Goal: Transaction & Acquisition: Purchase product/service

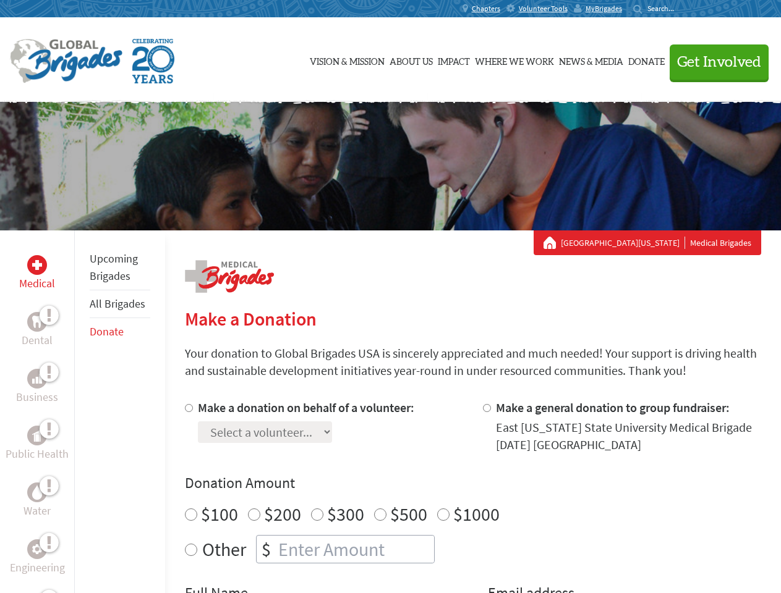
click at [682, 9] on div "Search for:" at bounding box center [657, 9] width 49 height 10
click at [713, 62] on span "Get Involved" at bounding box center [719, 62] width 84 height 15
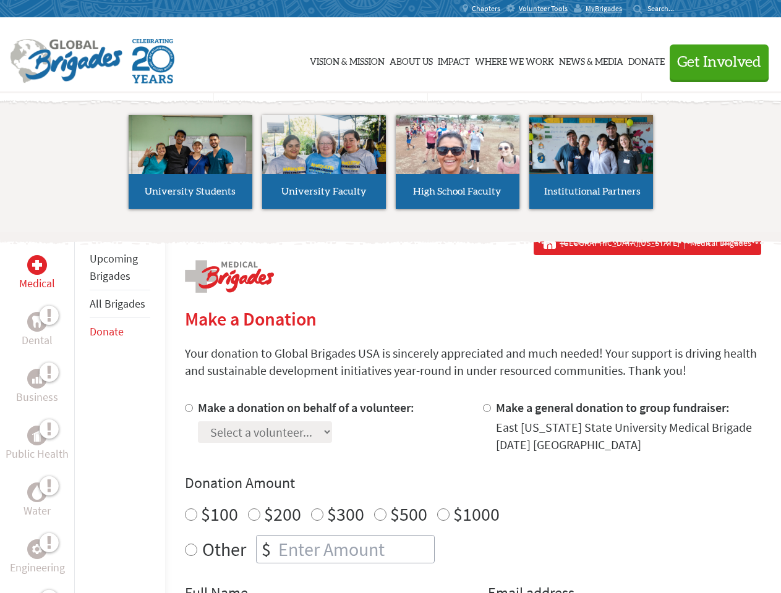
click at [391, 166] on li "High School Faculty" at bounding box center [457, 162] width 133 height 114
click at [82, 412] on div "Upcoming Brigades All Brigades Donate" at bounding box center [119, 527] width 91 height 593
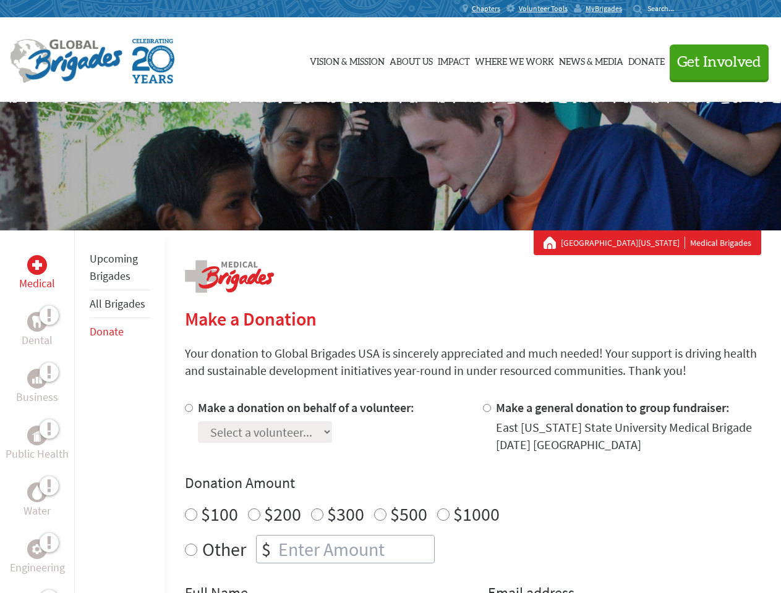
click at [472, 496] on div "Donation Amount $100 $200 $300 $500 $1000 Other $" at bounding box center [473, 518] width 576 height 90
click at [187, 408] on input "Make a donation on behalf of a volunteer:" at bounding box center [189, 408] width 8 height 8
radio input "true"
click at [486, 408] on input "Make a general donation to group fundraiser:" at bounding box center [487, 408] width 8 height 8
radio input "true"
